Goal: Information Seeking & Learning: Learn about a topic

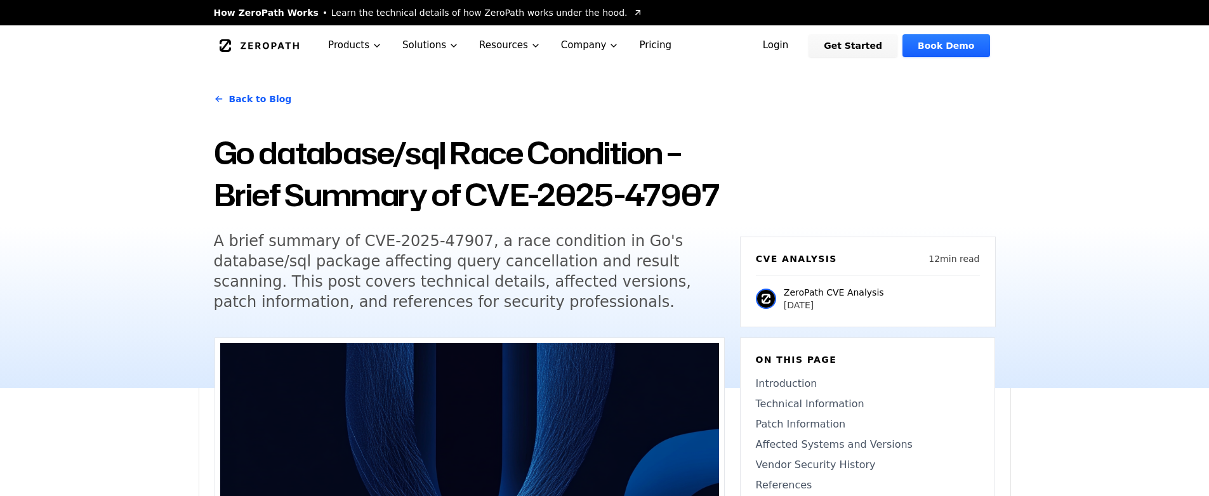
scroll to position [123, 0]
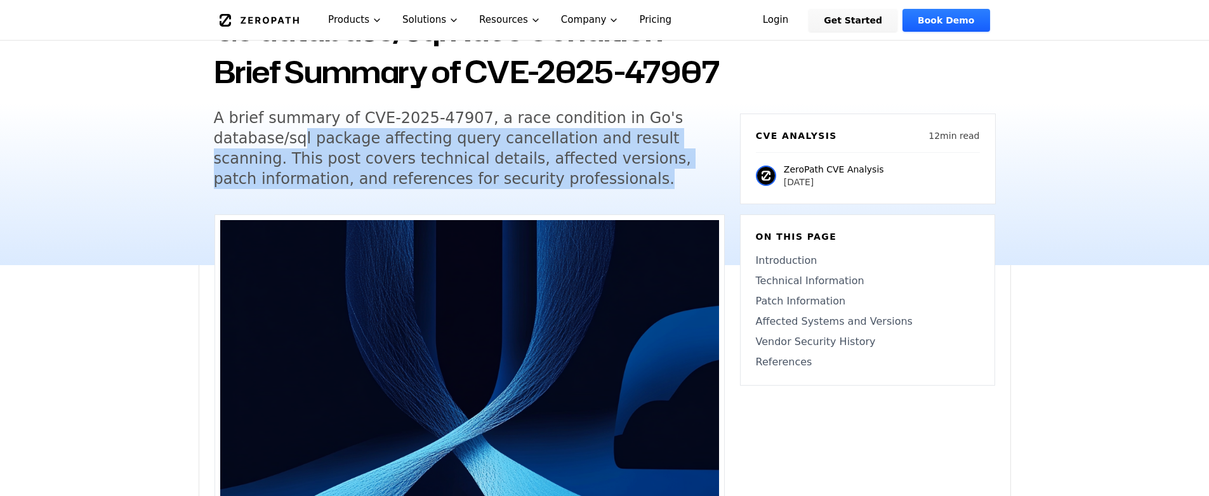
drag, startPoint x: 288, startPoint y: 141, endPoint x: 532, endPoint y: 183, distance: 247.3
click at [532, 183] on h5 "A brief summary of CVE-2025-47907, a race condition in Go's database/sql packag…" at bounding box center [457, 148] width 487 height 81
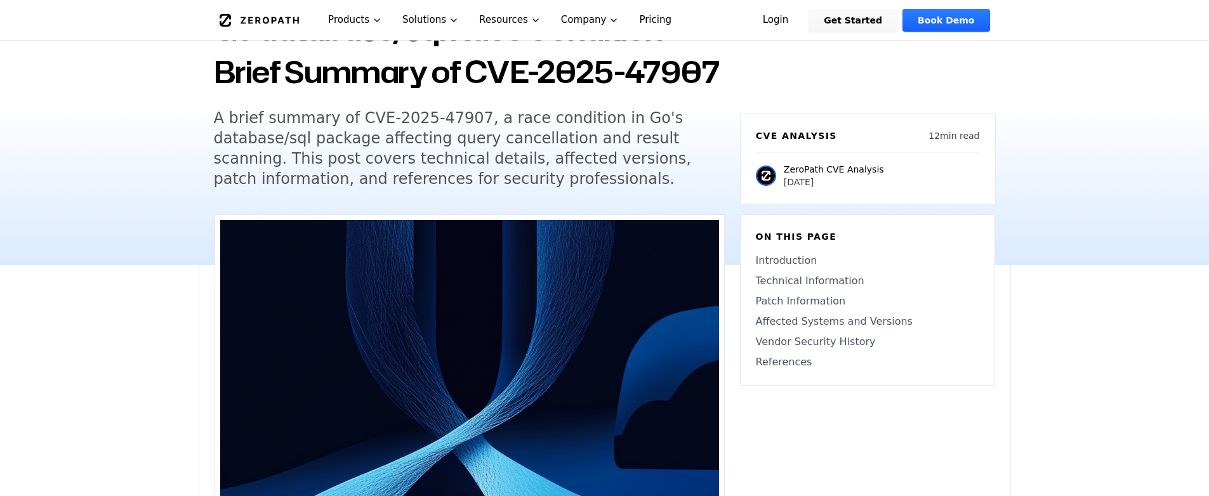
drag, startPoint x: 532, startPoint y: 183, endPoint x: 390, endPoint y: 152, distance: 145.4
click at [522, 182] on h5 "A brief summary of CVE-2025-47907, a race condition in Go's database/sql packag…" at bounding box center [457, 148] width 487 height 81
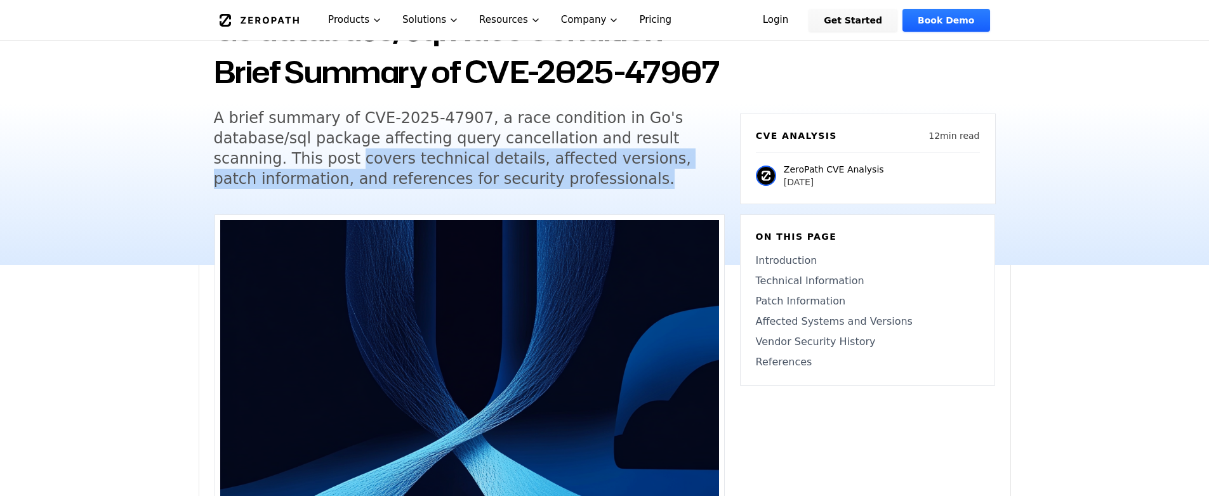
drag, startPoint x: 250, startPoint y: 161, endPoint x: 512, endPoint y: 183, distance: 263.1
click at [495, 182] on h5 "A brief summary of CVE-2025-47907, a race condition in Go's database/sql packag…" at bounding box center [457, 148] width 487 height 81
click at [512, 184] on h5 "A brief summary of CVE-2025-47907, a race condition in Go's database/sql packag…" at bounding box center [457, 148] width 487 height 81
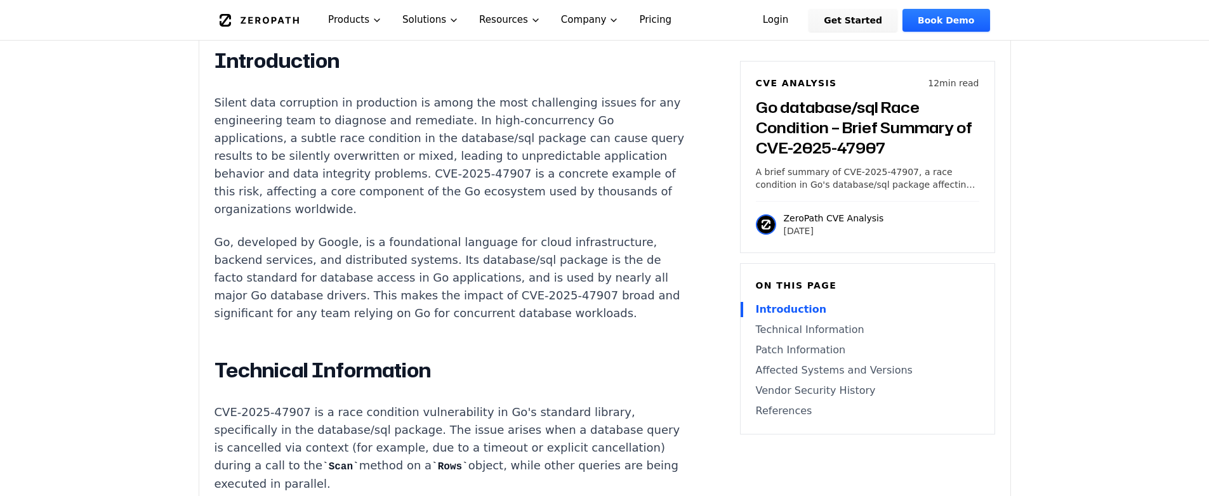
scroll to position [793, 0]
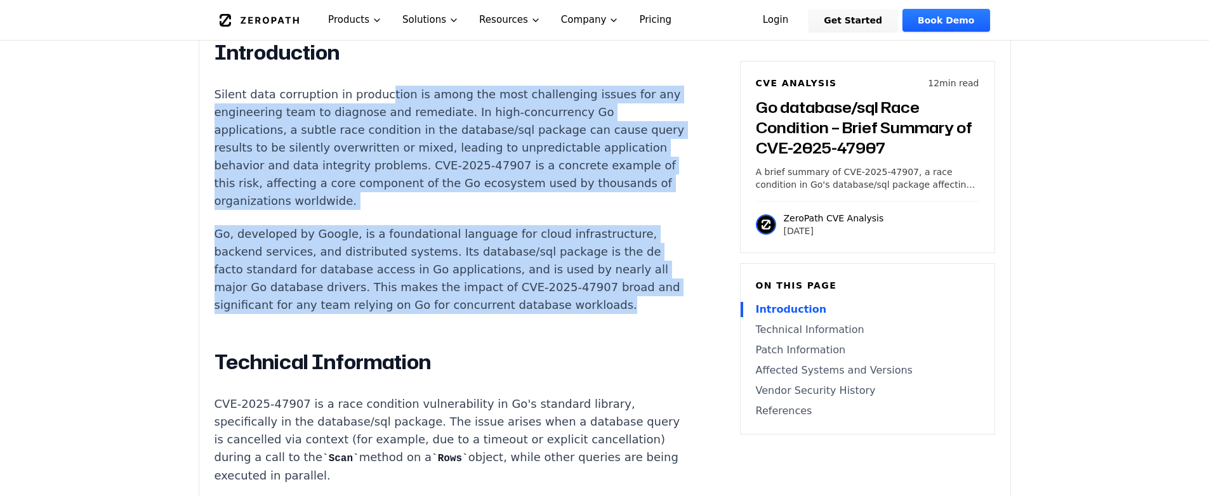
drag, startPoint x: 360, startPoint y: 106, endPoint x: 563, endPoint y: 294, distance: 277.1
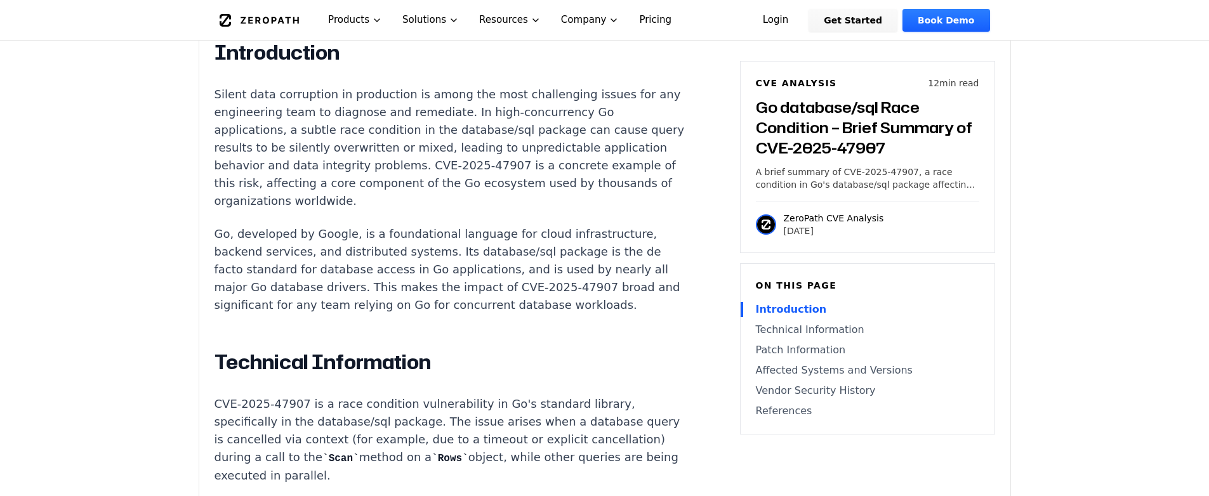
drag, startPoint x: 563, startPoint y: 294, endPoint x: 552, endPoint y: 293, distance: 10.9
click at [560, 294] on p "Go, developed by Google, is a foundational language for cloud infrastructure, b…" at bounding box center [451, 269] width 472 height 89
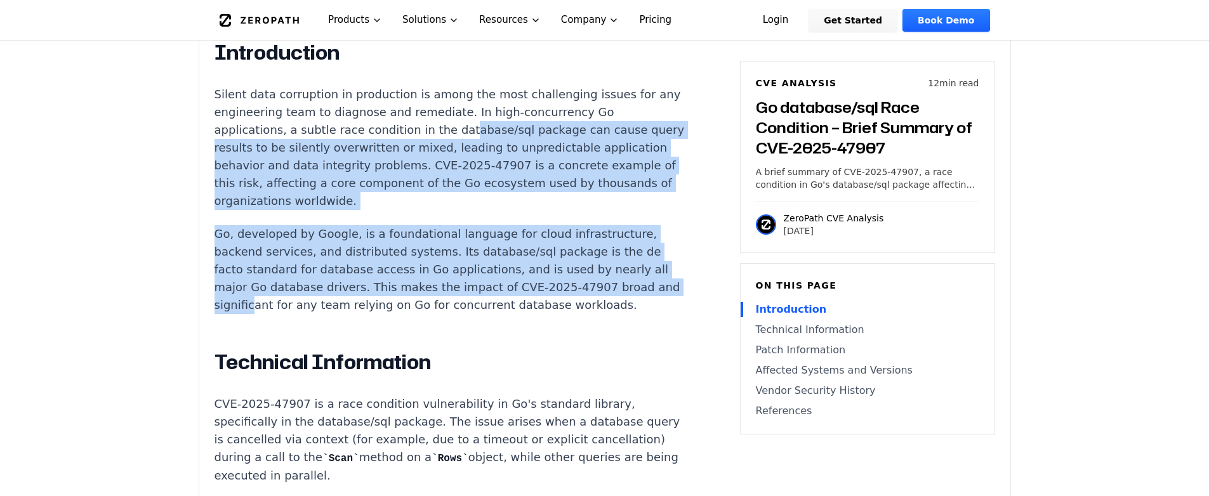
drag, startPoint x: 326, startPoint y: 120, endPoint x: 526, endPoint y: 279, distance: 255.6
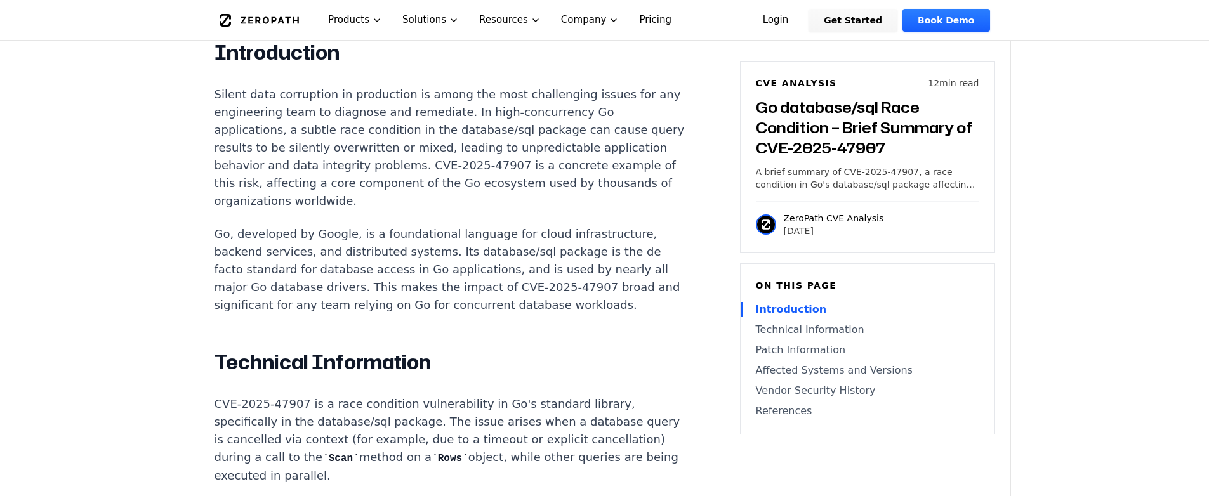
click at [524, 282] on p "Go, developed by Google, is a foundational language for cloud infrastructure, b…" at bounding box center [451, 269] width 472 height 89
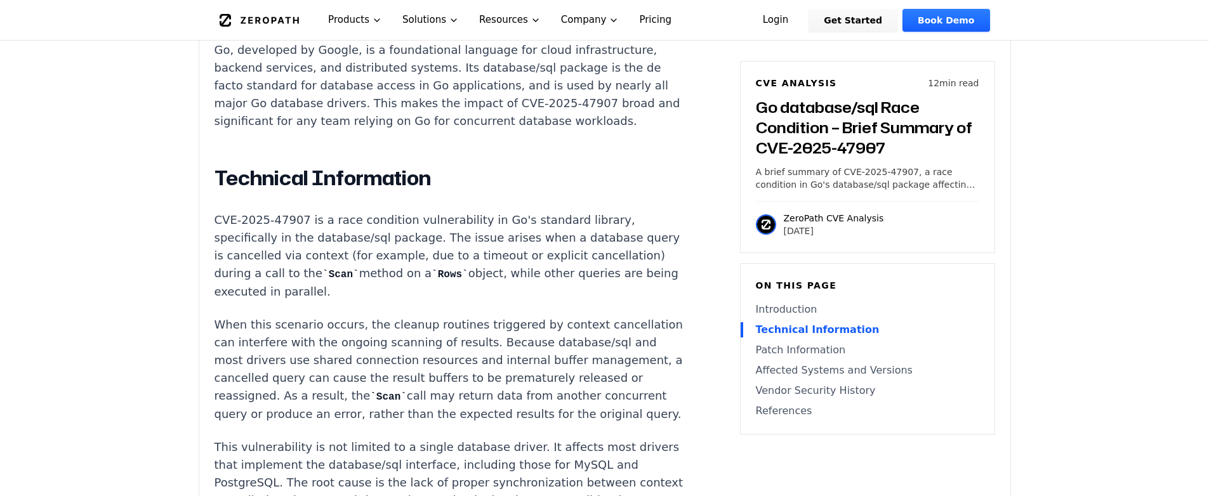
scroll to position [1019, 0]
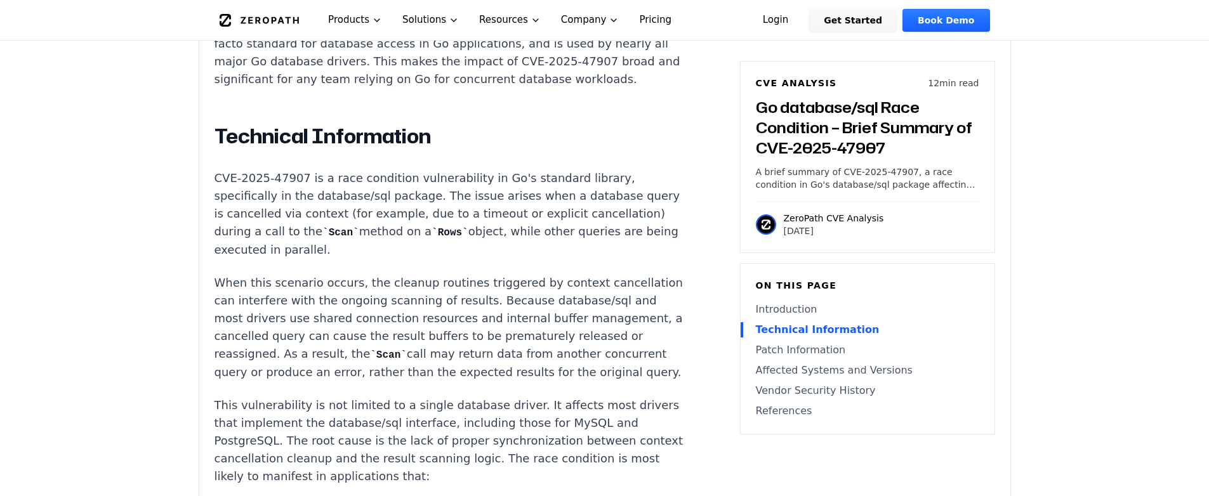
drag, startPoint x: 351, startPoint y: 149, endPoint x: 572, endPoint y: 218, distance: 231.6
click at [572, 218] on p "CVE-2025-47907 is a race condition vulnerability in Go's standard library, spec…" at bounding box center [451, 213] width 472 height 89
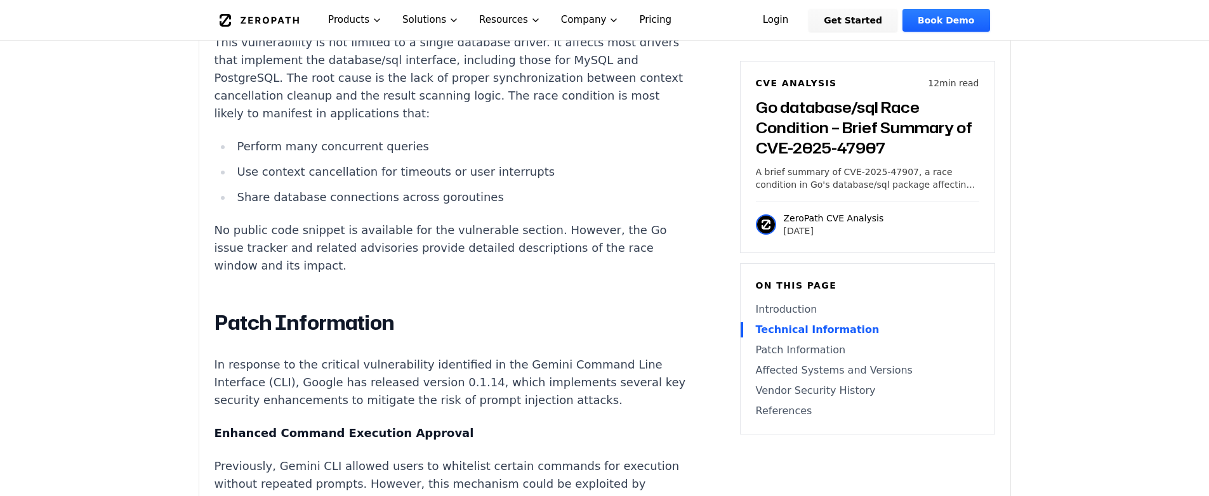
scroll to position [1578, 0]
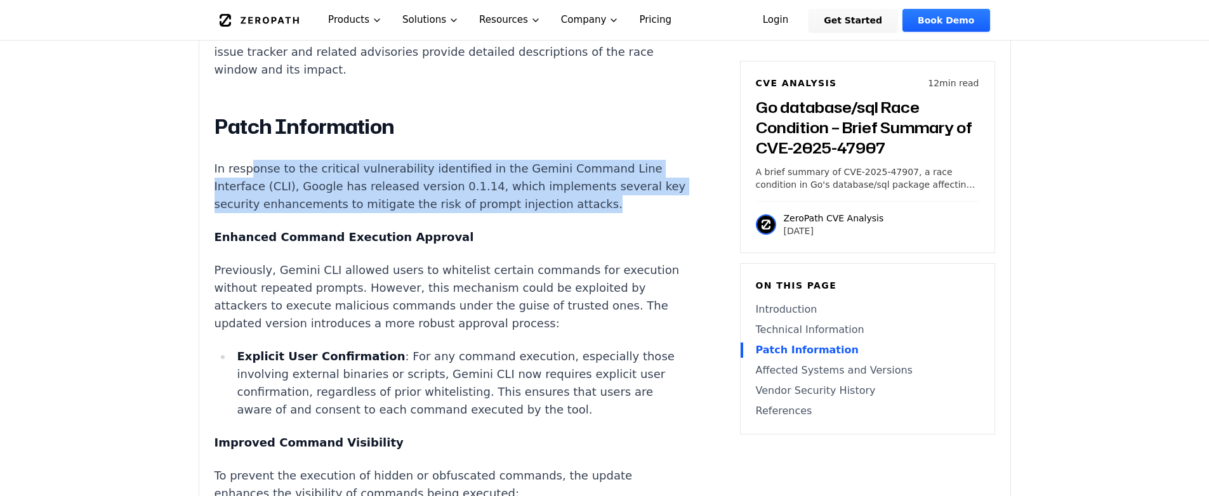
drag, startPoint x: 245, startPoint y: 97, endPoint x: 550, endPoint y: 129, distance: 306.9
click at [550, 160] on p "In response to the critical vulnerability identified in the Gemini Command Line…" at bounding box center [451, 186] width 472 height 53
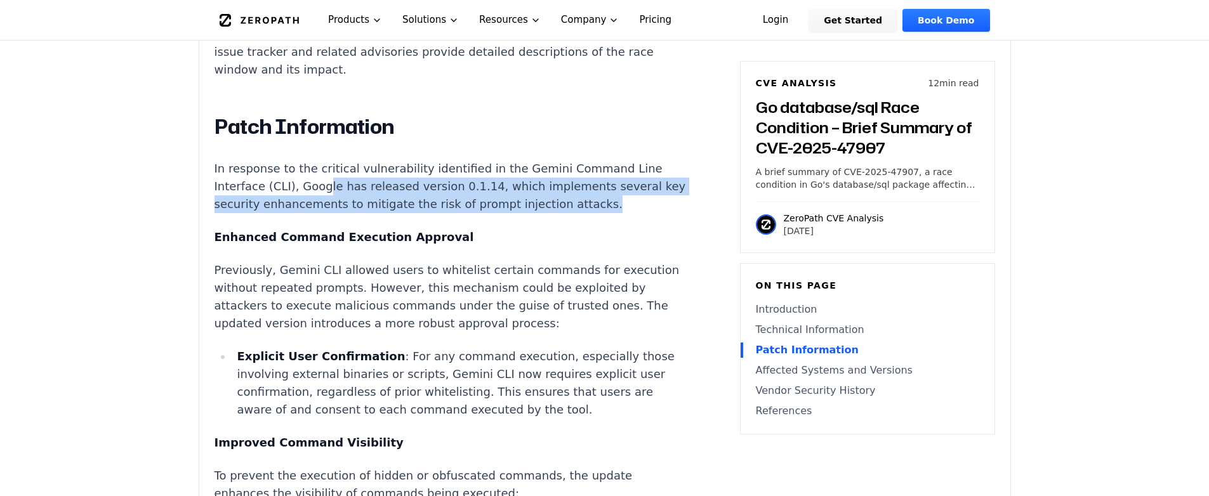
drag, startPoint x: 268, startPoint y: 117, endPoint x: 562, endPoint y: 138, distance: 294.6
click at [562, 160] on p "In response to the critical vulnerability identified in the Gemini Command Line…" at bounding box center [451, 186] width 472 height 53
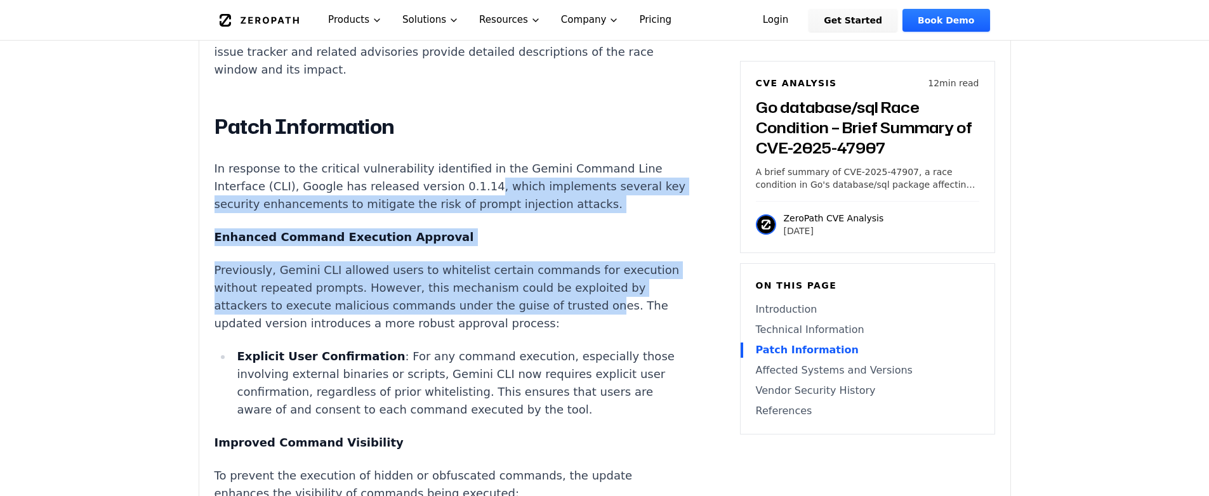
drag, startPoint x: 420, startPoint y: 117, endPoint x: 465, endPoint y: 241, distance: 131.9
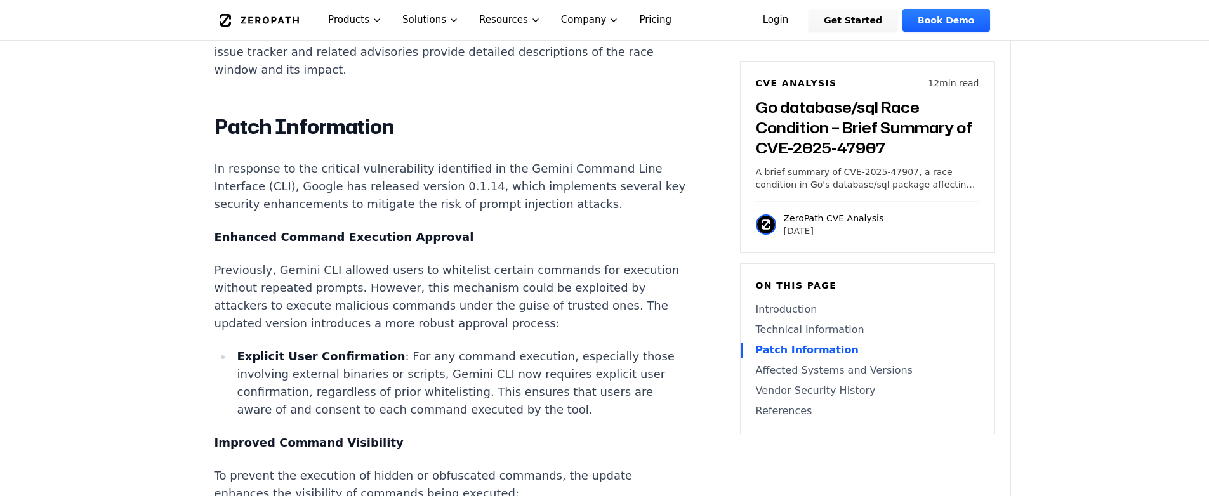
drag, startPoint x: 465, startPoint y: 241, endPoint x: 430, endPoint y: 232, distance: 36.5
click at [465, 261] on p "Previously, Gemini CLI allowed users to whitelist certain commands for executio…" at bounding box center [451, 296] width 472 height 71
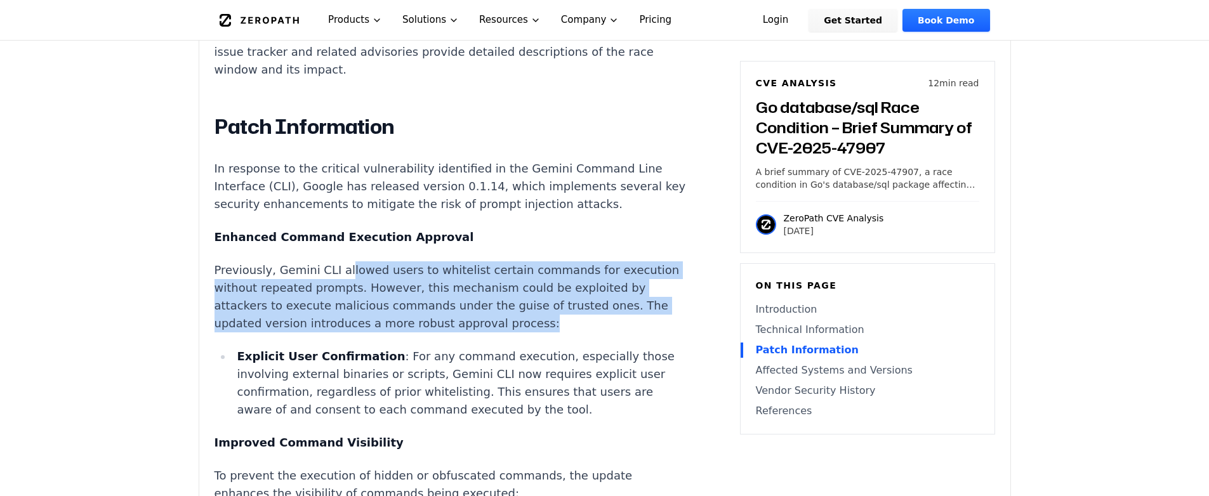
drag, startPoint x: 327, startPoint y: 197, endPoint x: 479, endPoint y: 267, distance: 166.7
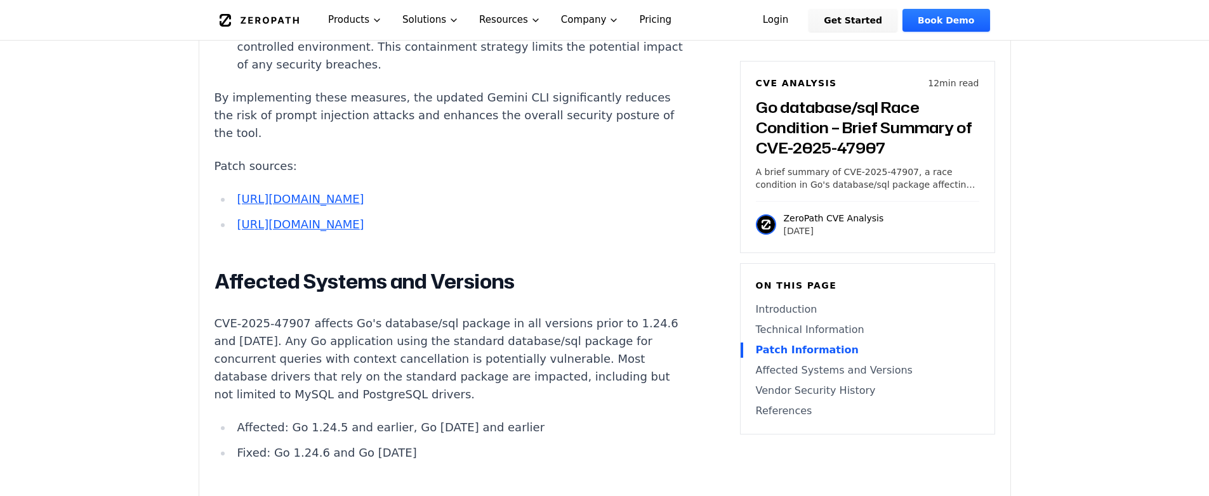
scroll to position [2558, 0]
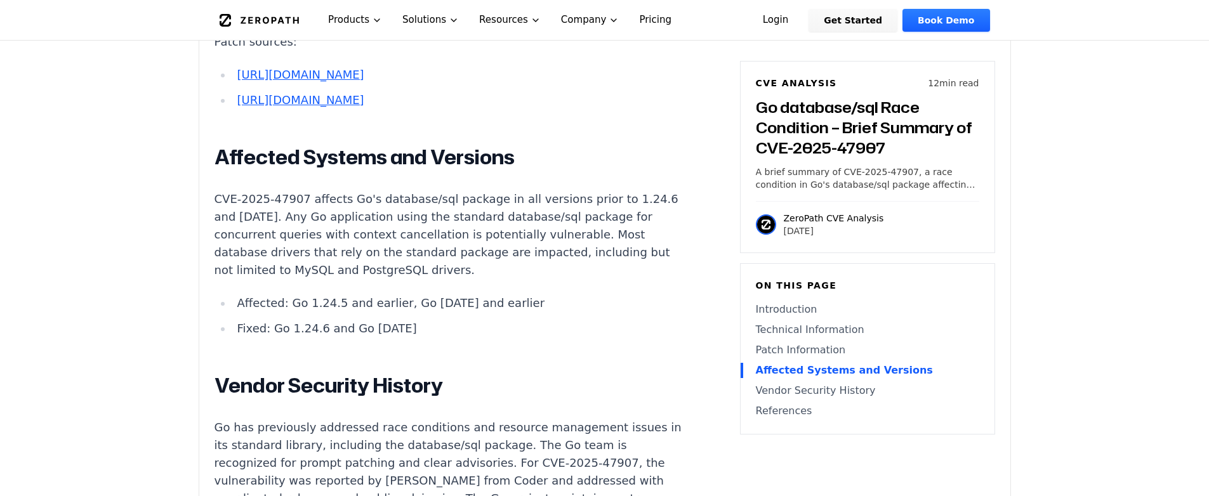
drag, startPoint x: 243, startPoint y: 234, endPoint x: 455, endPoint y: 258, distance: 213.3
click at [456, 294] on ul "Affected: Go 1.24.5 and earlier, Go [DATE] and earlier Fixed: Go 1.24.6 and Go …" at bounding box center [451, 315] width 472 height 43
drag, startPoint x: 455, startPoint y: 258, endPoint x: 429, endPoint y: 221, distance: 45.1
click at [455, 320] on li "Fixed: Go 1.24.6 and Go [DATE]" at bounding box center [459, 329] width 454 height 18
drag, startPoint x: 273, startPoint y: 130, endPoint x: 484, endPoint y: 254, distance: 244.4
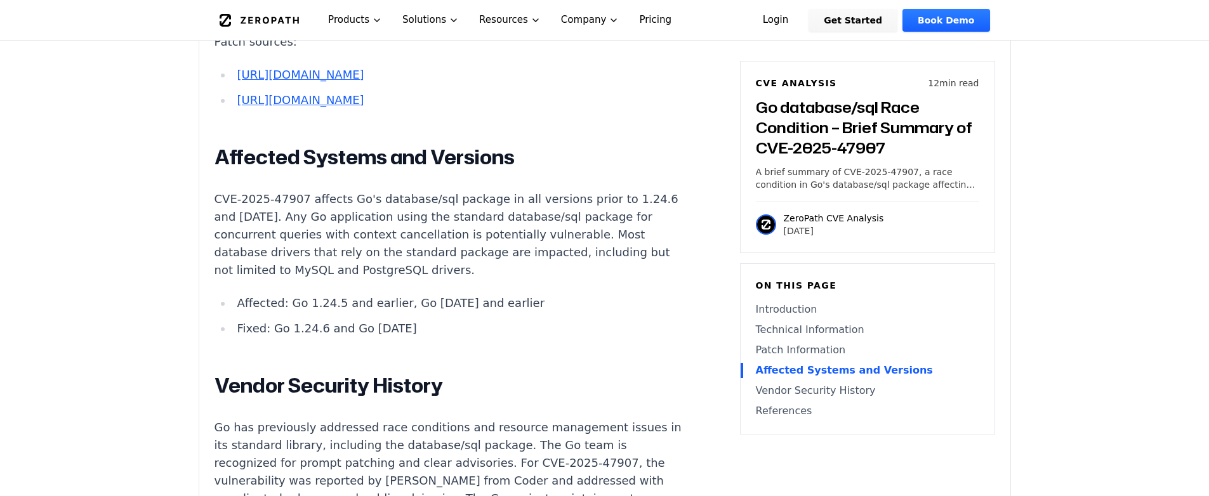
click at [484, 320] on li "Fixed: Go 1.24.6 and Go [DATE]" at bounding box center [459, 329] width 454 height 18
drag, startPoint x: 461, startPoint y: 253, endPoint x: 373, endPoint y: 161, distance: 127.9
click at [373, 190] on p "CVE-2025-47907 affects Go's database/sql package in all versions prior to 1.24.…" at bounding box center [451, 234] width 472 height 89
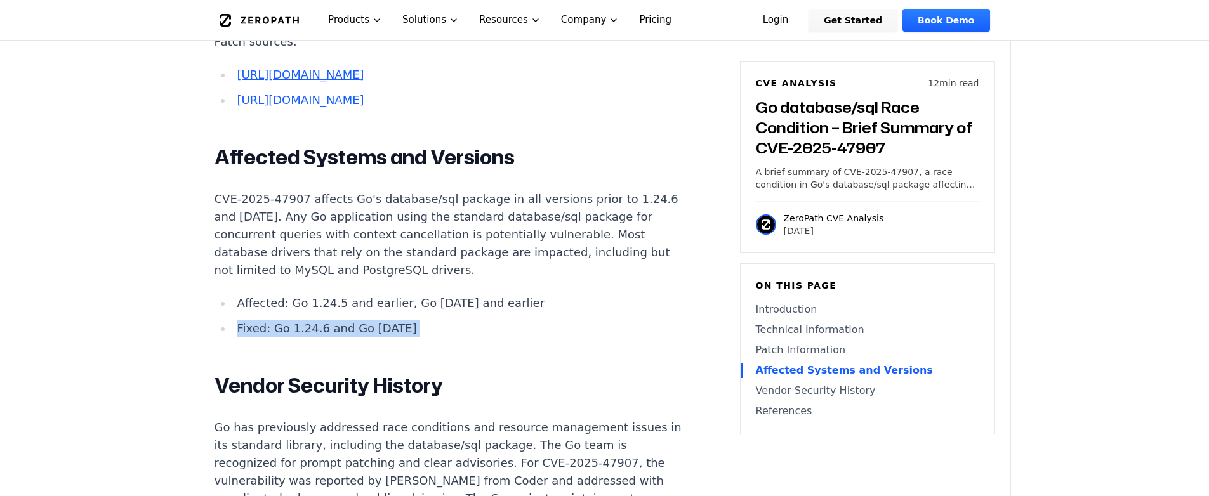
drag, startPoint x: 240, startPoint y: 252, endPoint x: 383, endPoint y: 272, distance: 144.9
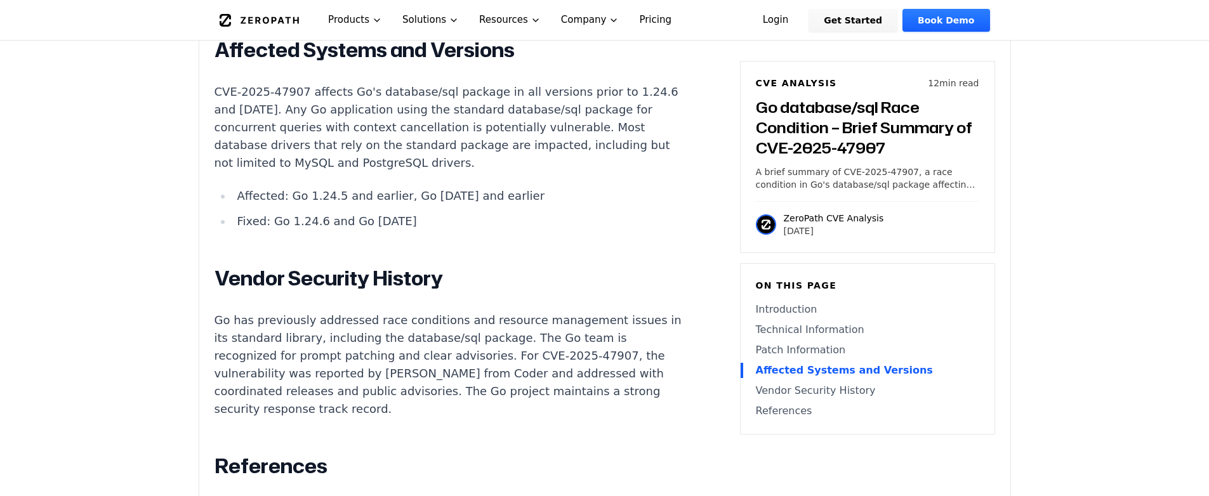
scroll to position [2716, 0]
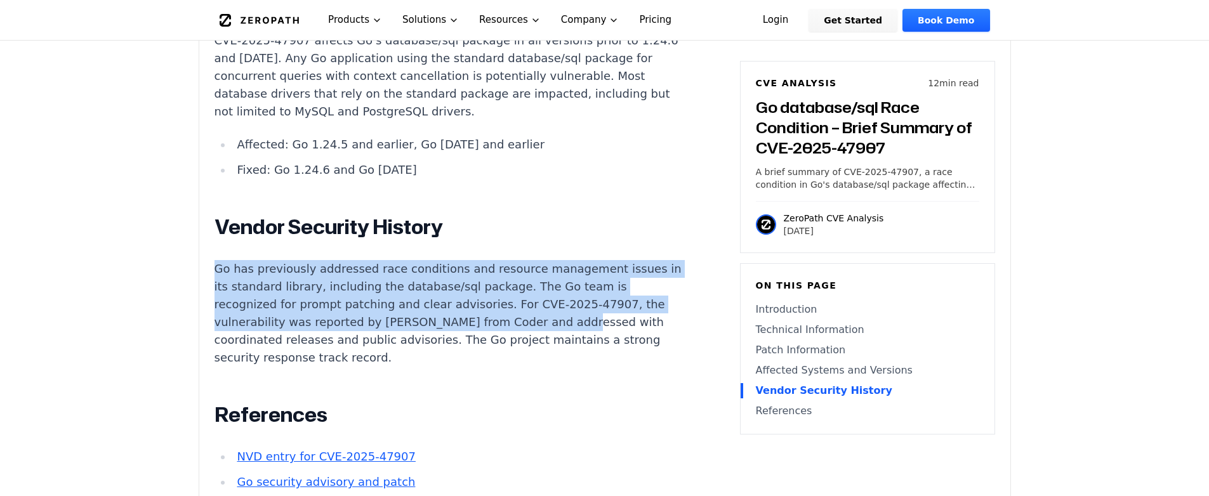
drag, startPoint x: 217, startPoint y: 201, endPoint x: 464, endPoint y: 269, distance: 256.1
click at [447, 267] on p "Go has previously addressed race conditions and resource management issues in i…" at bounding box center [451, 313] width 472 height 107
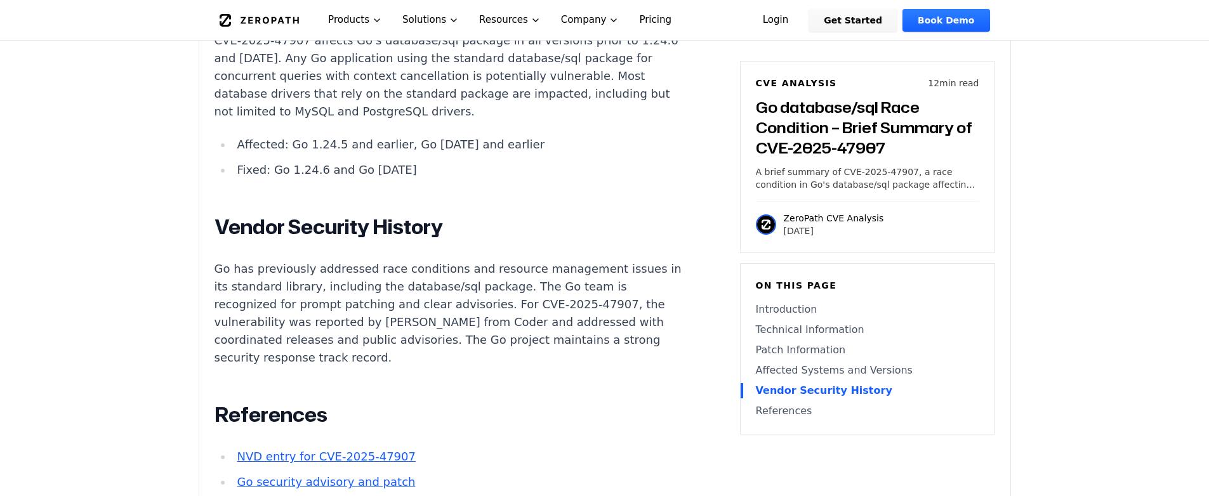
click at [464, 269] on p "Go has previously addressed race conditions and resource management issues in i…" at bounding box center [451, 313] width 472 height 107
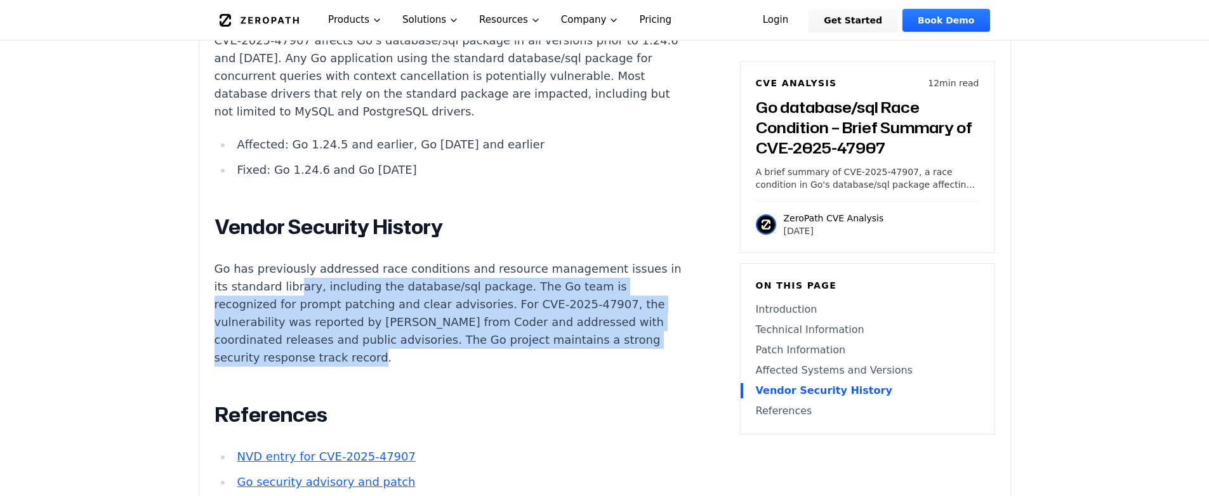
drag, startPoint x: 277, startPoint y: 221, endPoint x: 547, endPoint y: 265, distance: 273.8
click at [547, 265] on p "Go has previously addressed race conditions and resource management issues in i…" at bounding box center [451, 313] width 472 height 107
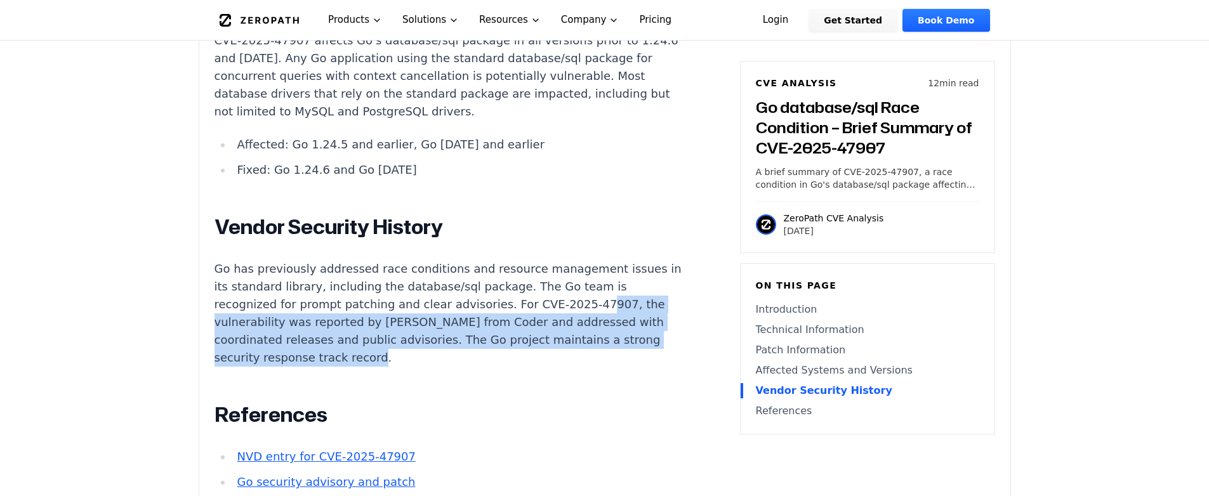
drag, startPoint x: 549, startPoint y: 266, endPoint x: 462, endPoint y: 232, distance: 93.2
click at [462, 260] on p "Go has previously addressed race conditions and resource management issues in i…" at bounding box center [451, 313] width 472 height 107
drag, startPoint x: 263, startPoint y: 237, endPoint x: 575, endPoint y: 269, distance: 313.3
click at [575, 269] on p "Go has previously addressed race conditions and resource management issues in i…" at bounding box center [451, 313] width 472 height 107
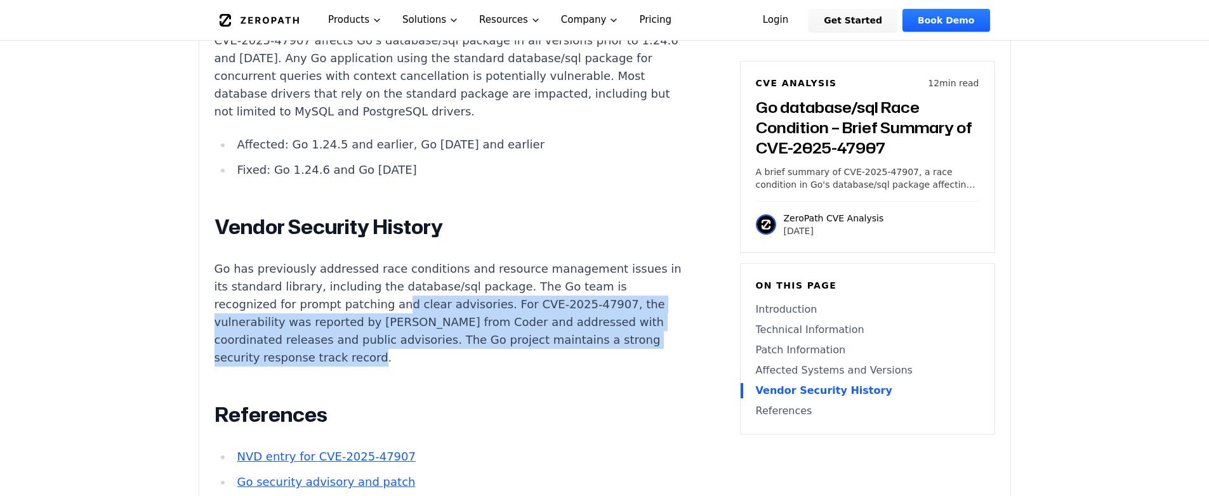
click at [575, 269] on p "Go has previously addressed race conditions and resource management issues in i…" at bounding box center [451, 313] width 472 height 107
drag, startPoint x: 565, startPoint y: 267, endPoint x: 420, endPoint y: 227, distance: 151.3
click at [420, 260] on p "Go has previously addressed race conditions and resource management issues in i…" at bounding box center [451, 313] width 472 height 107
click at [419, 260] on p "Go has previously addressed race conditions and resource management issues in i…" at bounding box center [451, 313] width 472 height 107
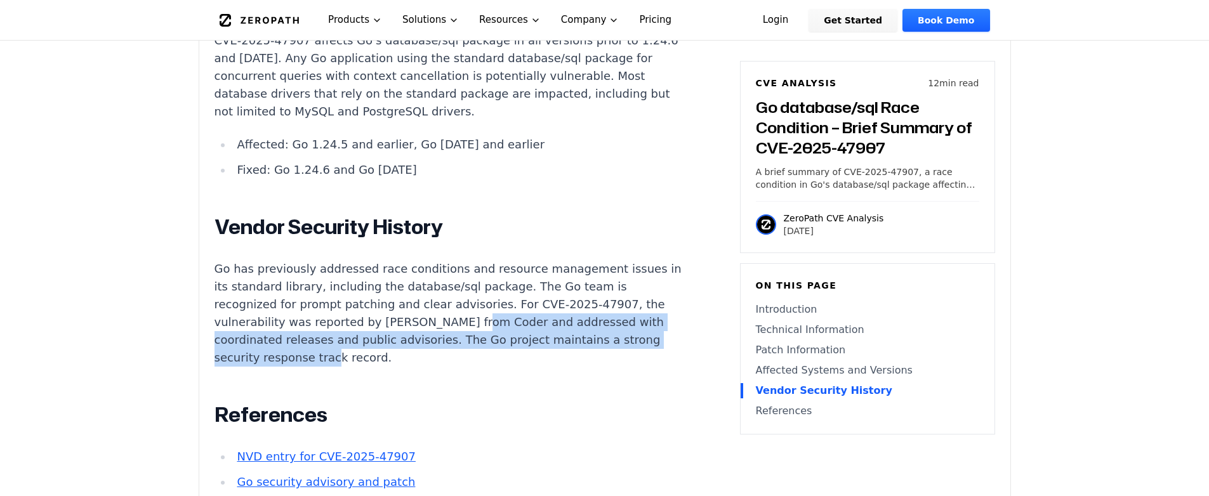
drag, startPoint x: 294, startPoint y: 254, endPoint x: 517, endPoint y: 260, distance: 222.2
click at [509, 260] on p "Go has previously addressed race conditions and resource management issues in i…" at bounding box center [451, 313] width 472 height 107
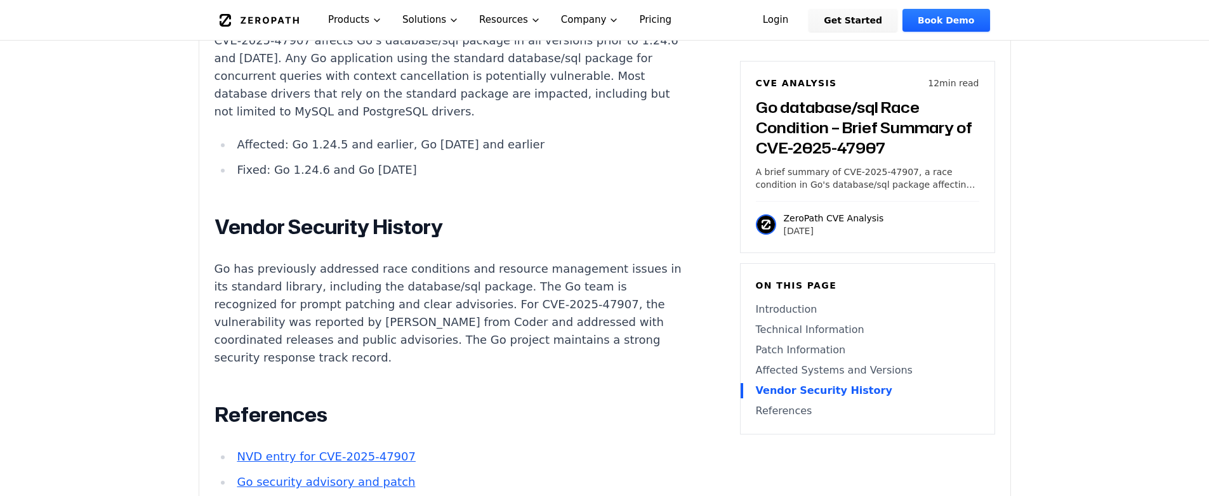
click at [517, 260] on p "Go has previously addressed race conditions and resource management issues in i…" at bounding box center [451, 313] width 472 height 107
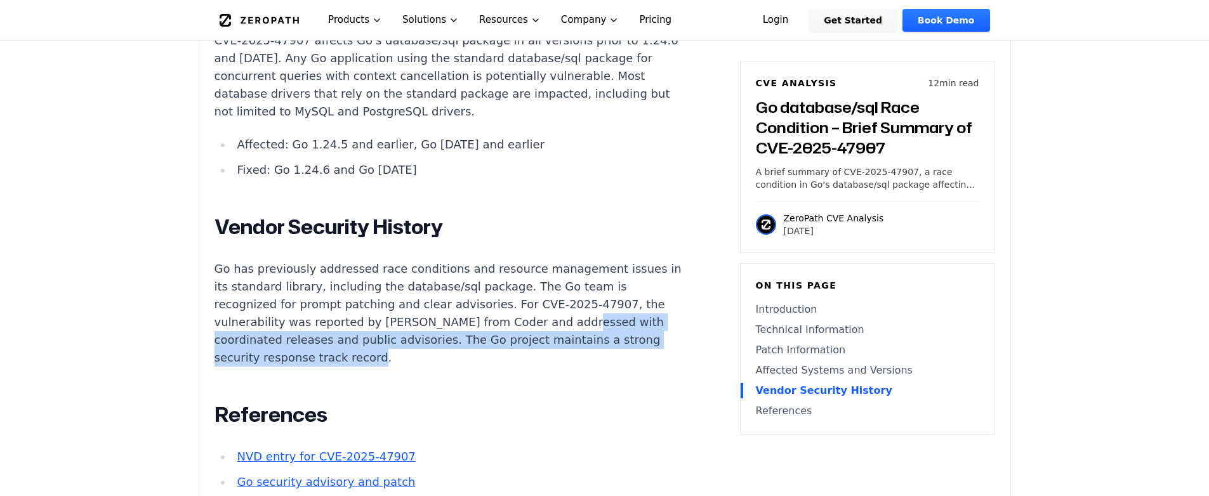
drag, startPoint x: 366, startPoint y: 244, endPoint x: 608, endPoint y: 263, distance: 243.1
click at [608, 263] on p "Go has previously addressed race conditions and resource management issues in i…" at bounding box center [451, 313] width 472 height 107
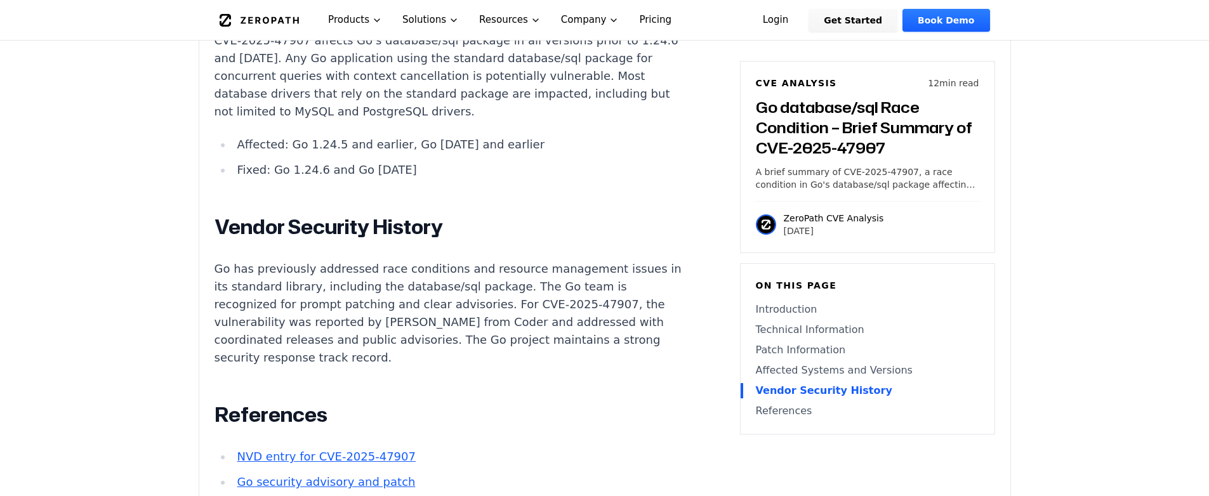
click at [608, 263] on p "Go has previously addressed race conditions and resource management issues in i…" at bounding box center [451, 313] width 472 height 107
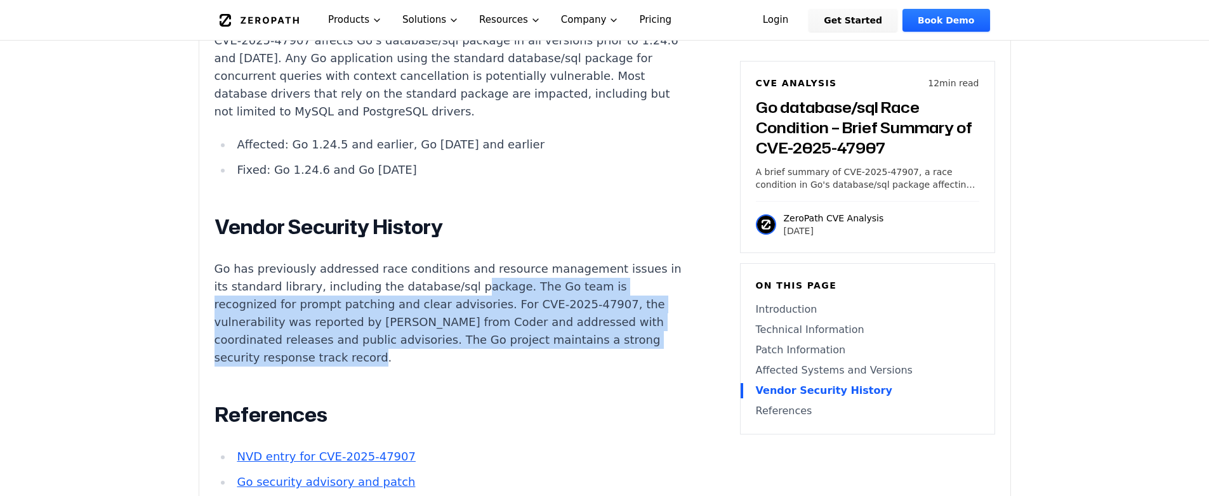
drag, startPoint x: 454, startPoint y: 222, endPoint x: 412, endPoint y: 157, distance: 77.5
click at [435, 260] on p "Go has previously addressed race conditions and resource management issues in i…" at bounding box center [451, 313] width 472 height 107
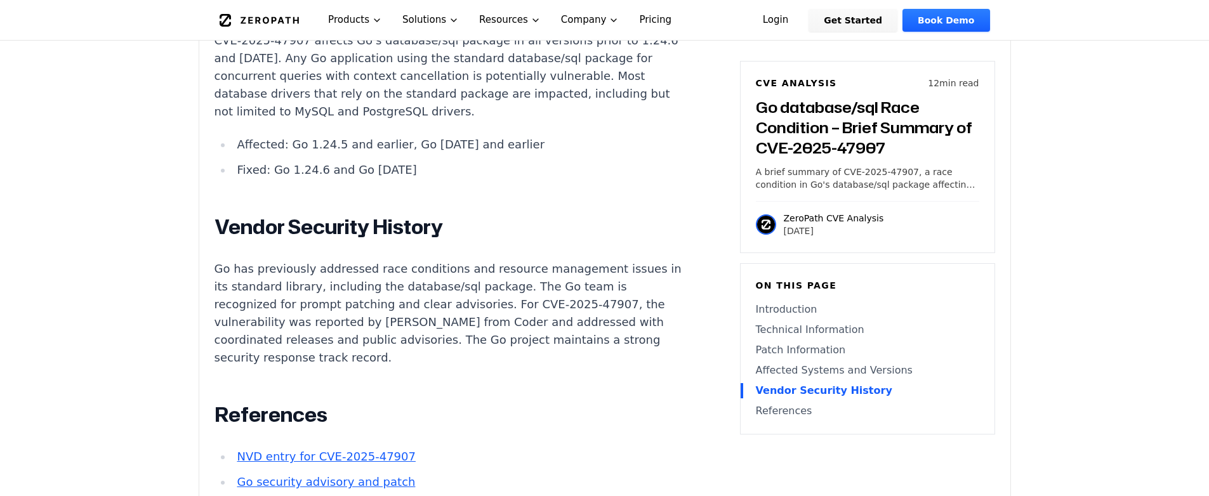
click at [412, 215] on h2 "Vendor Security History" at bounding box center [451, 227] width 472 height 25
